Goal: Navigation & Orientation: Find specific page/section

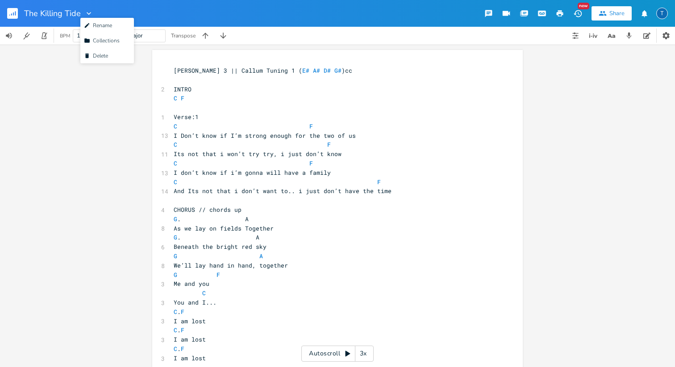
click at [93, 92] on div "xxxxxxxxxx [PERSON_NAME] 3 || Callum Tuning 1 ( E# A# D# G# )cc ​ 2 INTRO C F ​…" at bounding box center [337, 206] width 675 height 323
click at [11, 14] on icon "button" at bounding box center [11, 14] width 1 height 2
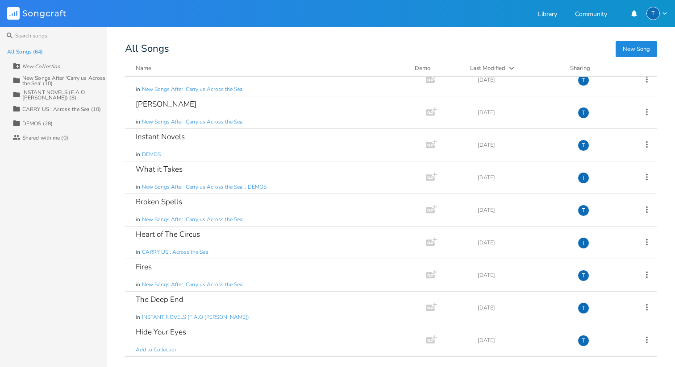
scroll to position [219, 0]
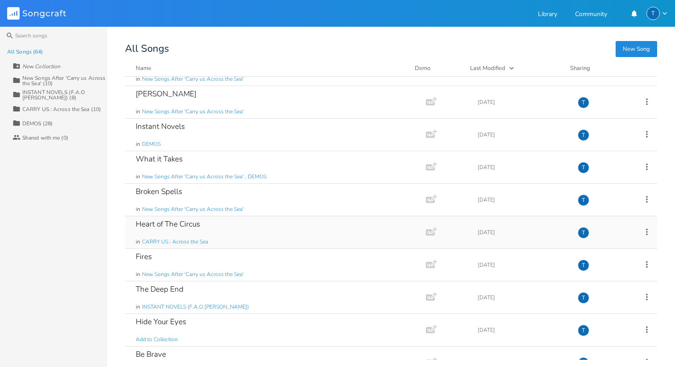
click at [160, 221] on div "Heart of The Circus" at bounding box center [168, 224] width 64 height 8
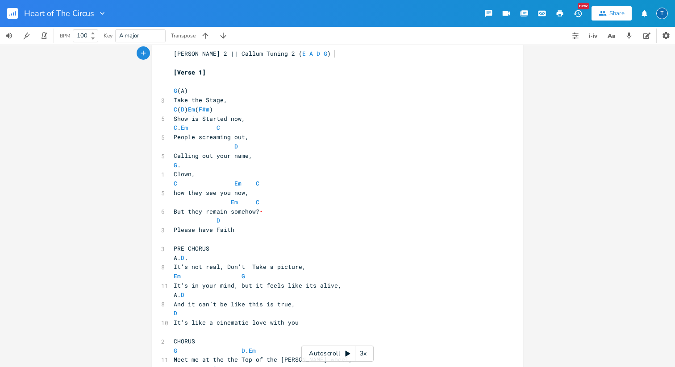
scroll to position [4, 0]
